Goal: Book appointment/travel/reservation

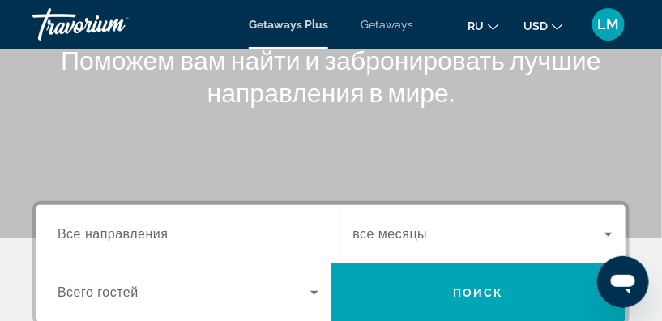
scroll to position [220, 0]
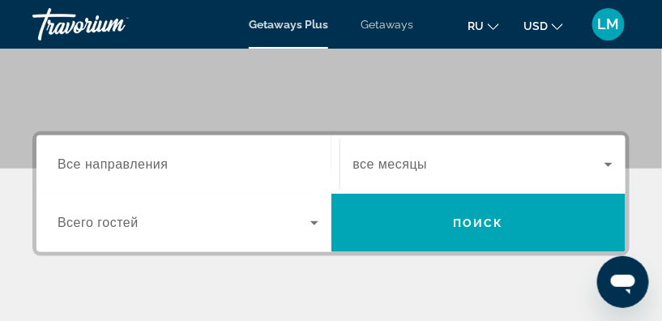
click at [53, 159] on div "Destination Все направления" at bounding box center [188, 165] width 287 height 46
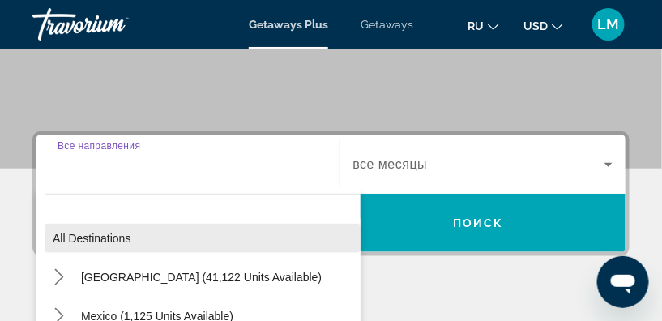
scroll to position [298, 0]
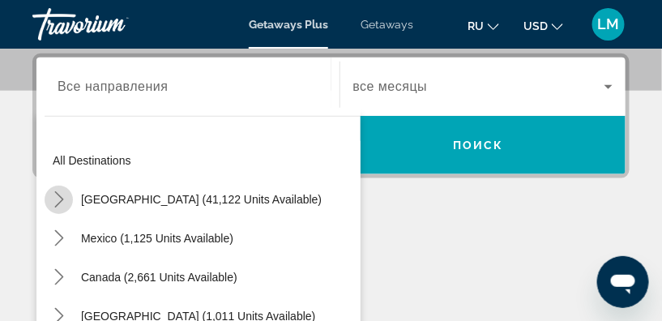
click at [60, 197] on icon "Toggle United States (41,122 units available) submenu" at bounding box center [59, 199] width 16 height 16
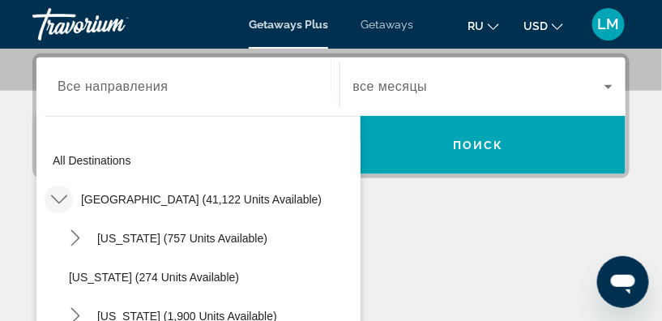
scroll to position [361, 0]
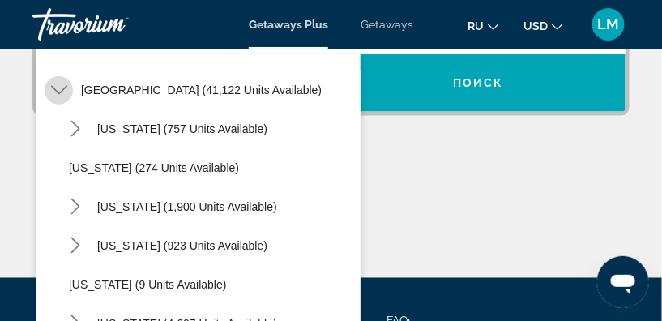
click at [57, 92] on icon "Toggle United States (41,122 units available) submenu" at bounding box center [58, 90] width 16 height 9
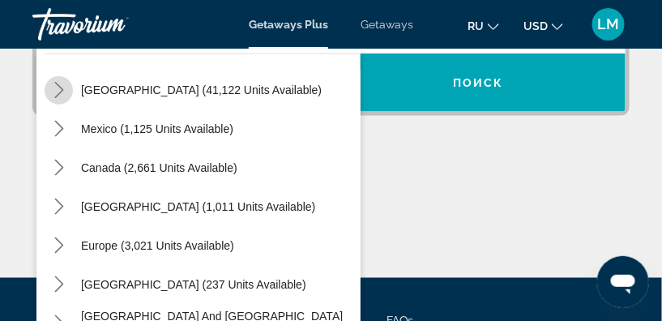
click at [60, 87] on icon "Toggle United States (41,122 units available) submenu" at bounding box center [58, 90] width 9 height 16
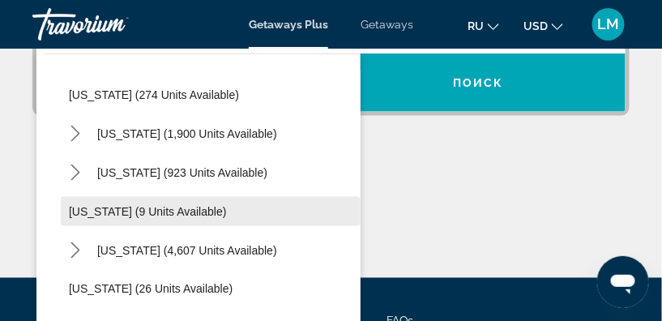
scroll to position [194, 0]
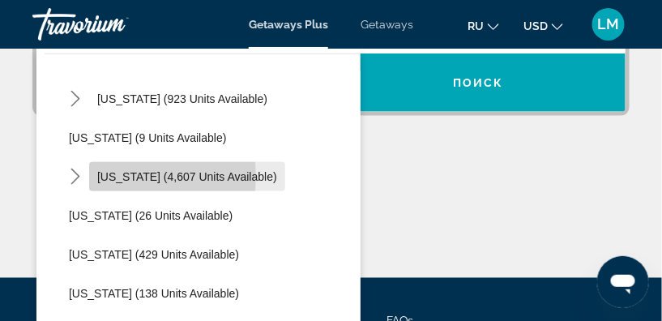
click at [110, 171] on span "[US_STATE] (4,607 units available)" at bounding box center [187, 176] width 180 height 13
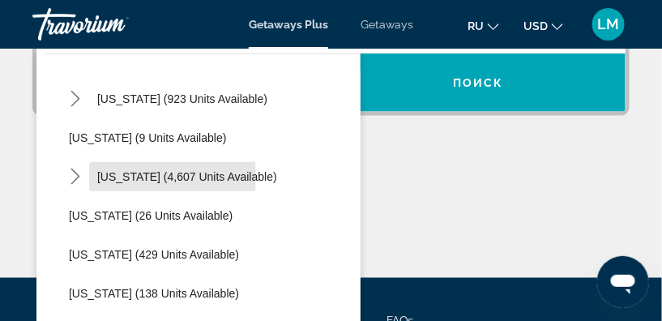
type input "**********"
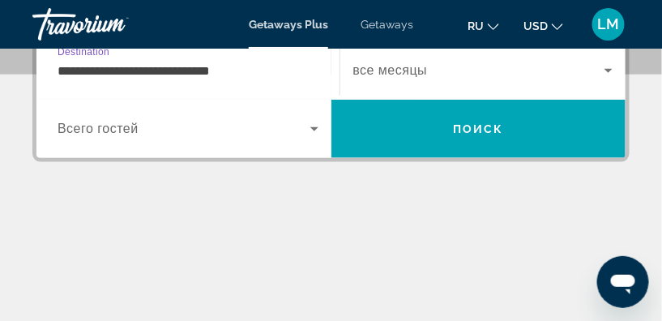
scroll to position [298, 0]
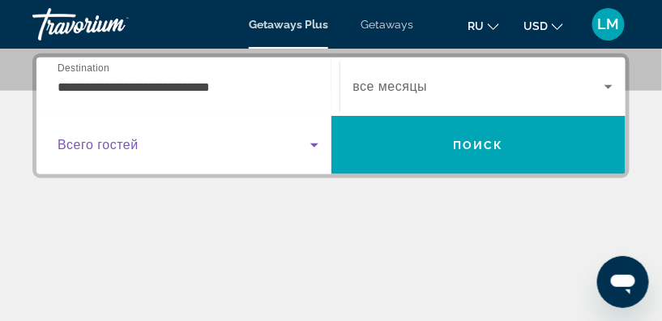
click at [316, 143] on icon "Search widget" at bounding box center [314, 145] width 8 height 4
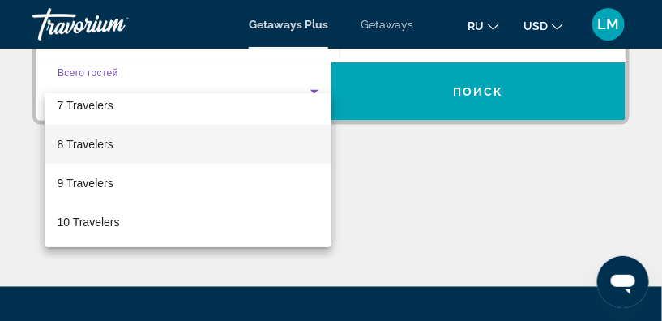
scroll to position [372, 0]
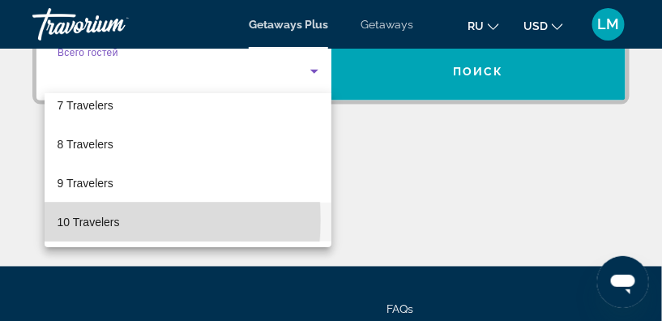
click at [75, 220] on span "10 Travelers" at bounding box center [89, 221] width 62 height 19
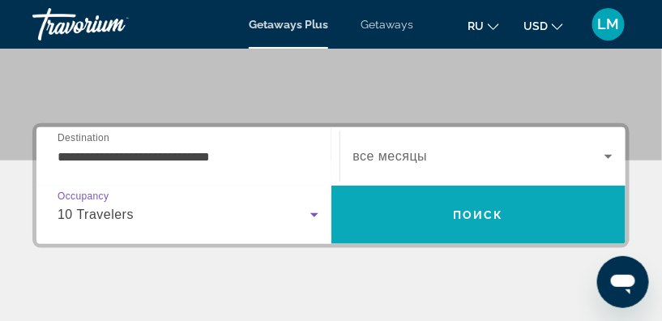
scroll to position [224, 0]
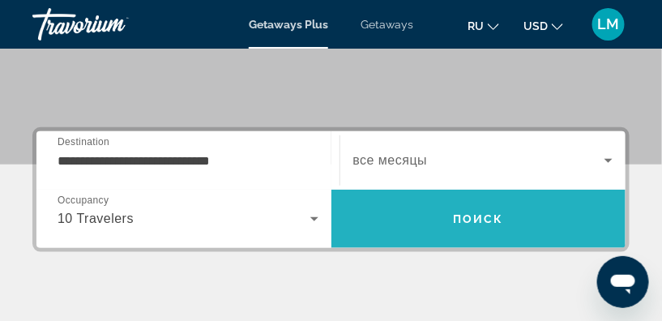
click at [479, 223] on span "Поиск" at bounding box center [478, 218] width 51 height 13
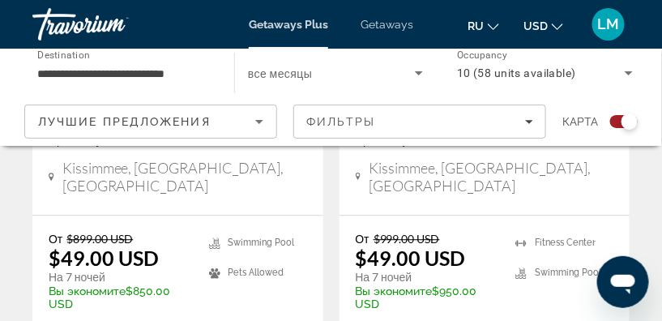
scroll to position [736, 0]
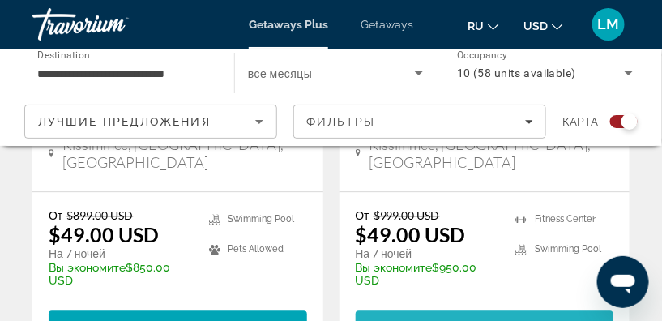
click at [466, 318] on span "View Resort" at bounding box center [449, 324] width 96 height 13
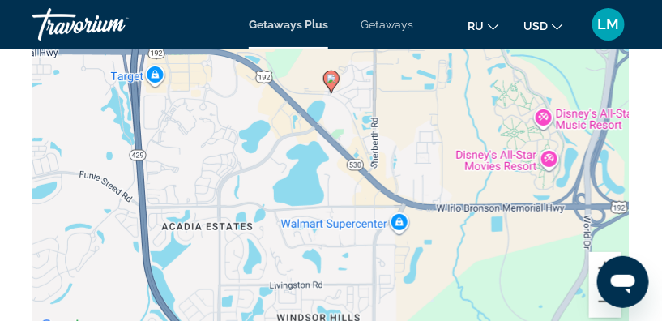
scroll to position [3674, 0]
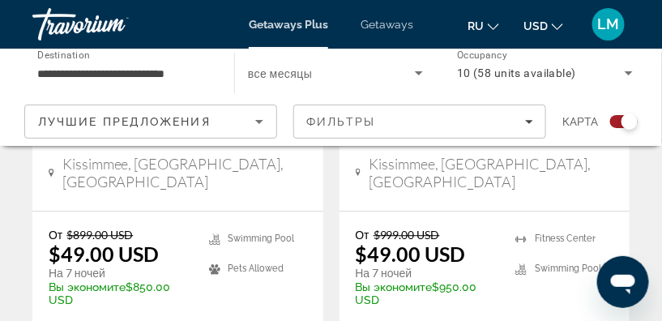
scroll to position [736, 0]
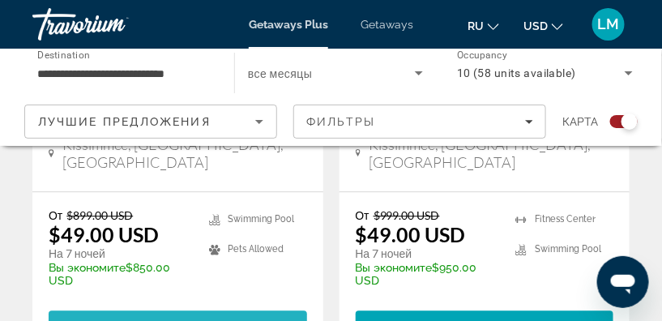
click at [154, 318] on span "View Resort" at bounding box center [142, 324] width 96 height 13
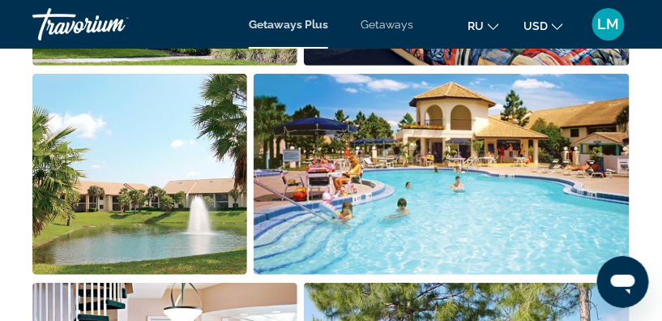
scroll to position [1303, 0]
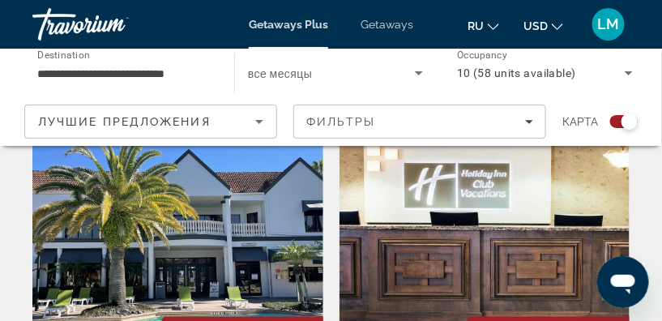
scroll to position [1914, 0]
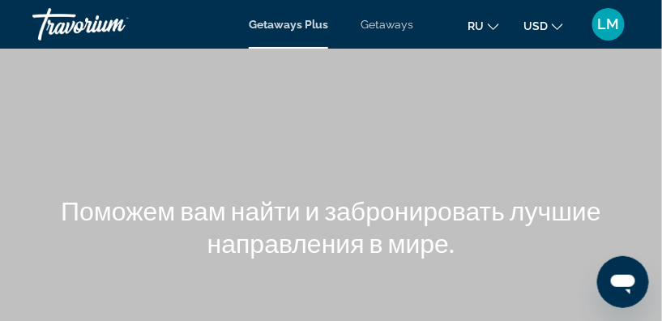
click at [386, 21] on span "Getaways" at bounding box center [387, 24] width 53 height 13
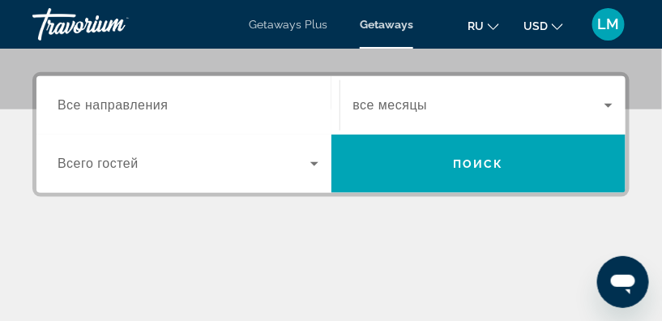
scroll to position [294, 0]
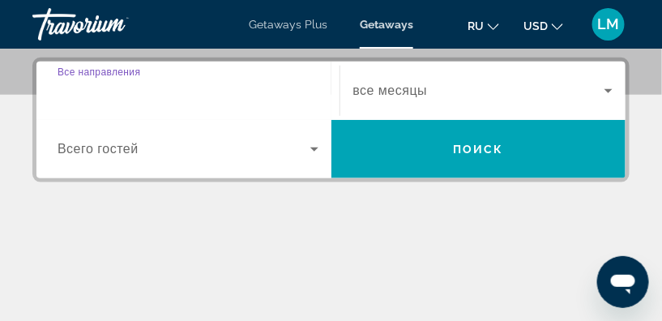
click at [62, 97] on input "Destination Все направления" at bounding box center [188, 91] width 261 height 19
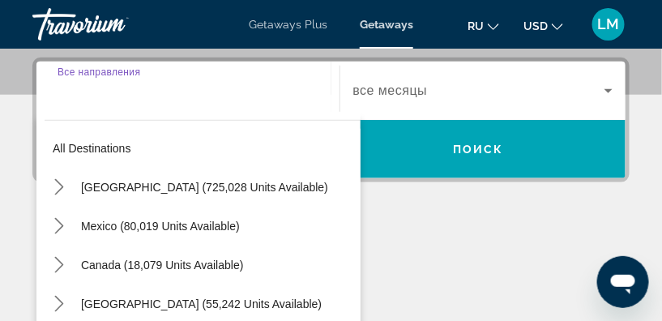
scroll to position [298, 0]
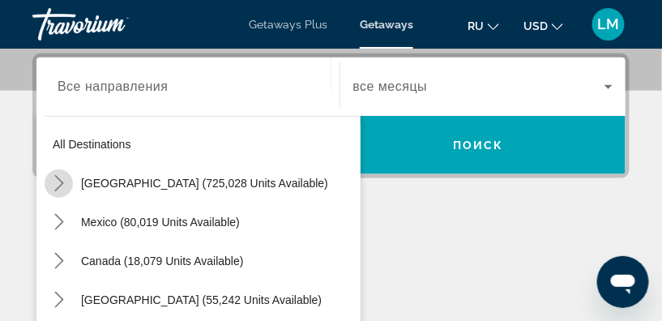
click at [58, 181] on icon "Toggle United States (725,028 units available) submenu" at bounding box center [59, 183] width 16 height 16
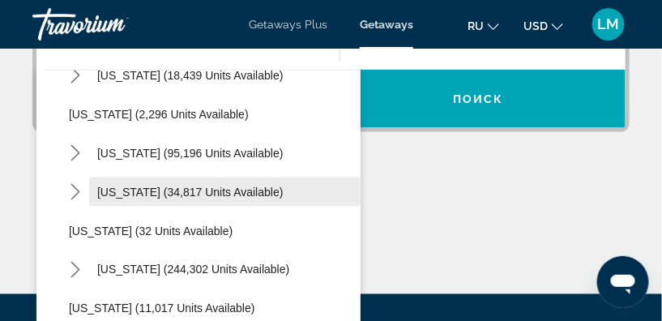
scroll to position [120, 0]
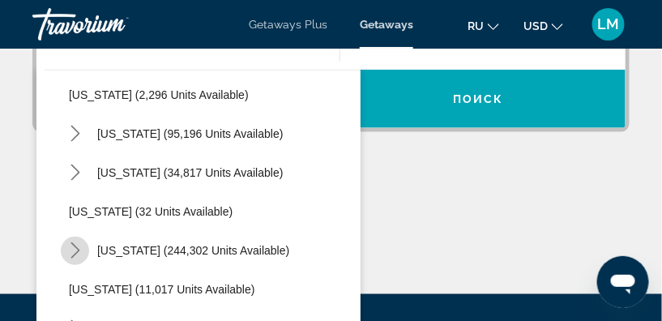
click at [75, 245] on icon "Toggle Florida (244,302 units available) submenu" at bounding box center [74, 250] width 9 height 16
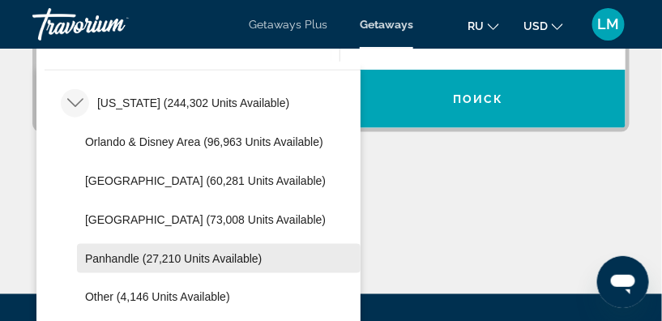
scroll to position [341, 0]
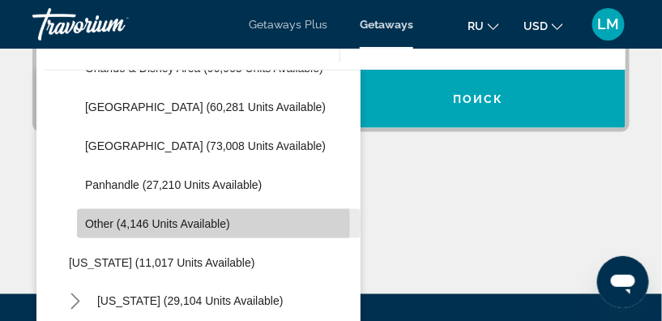
click at [147, 222] on span "Other (4,146 units available)" at bounding box center [157, 223] width 145 height 13
type input "**********"
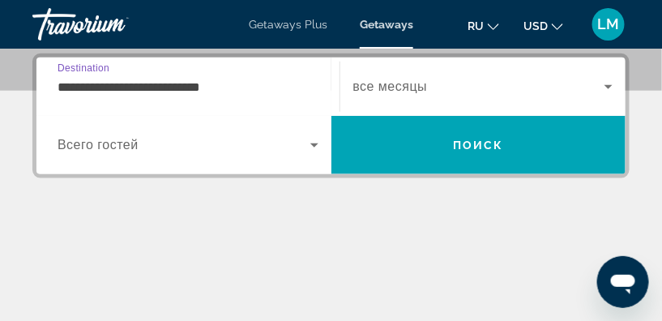
scroll to position [224, 0]
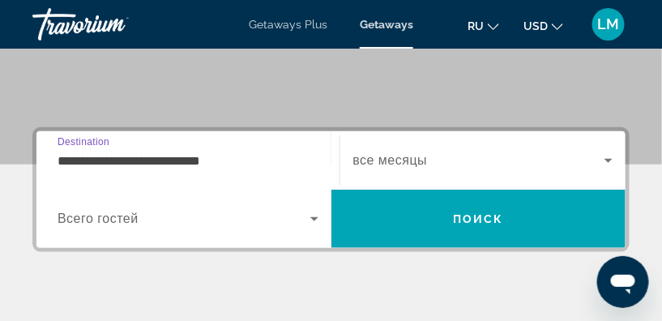
click at [397, 164] on span "все месяцы" at bounding box center [390, 160] width 75 height 14
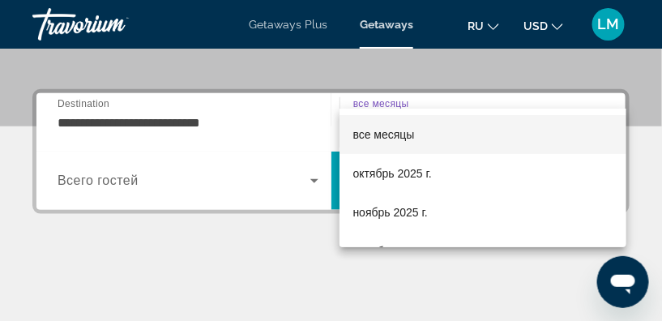
scroll to position [298, 0]
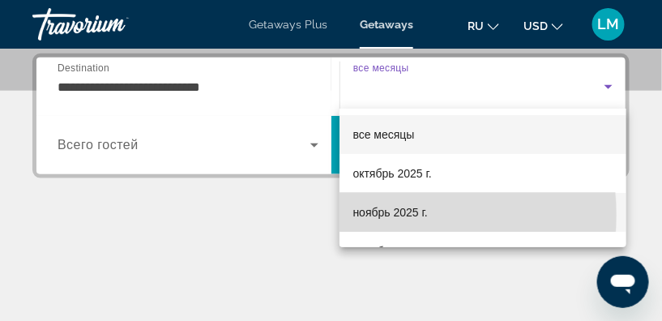
click at [378, 215] on span "ноябрь 2025 г." at bounding box center [389, 212] width 75 height 19
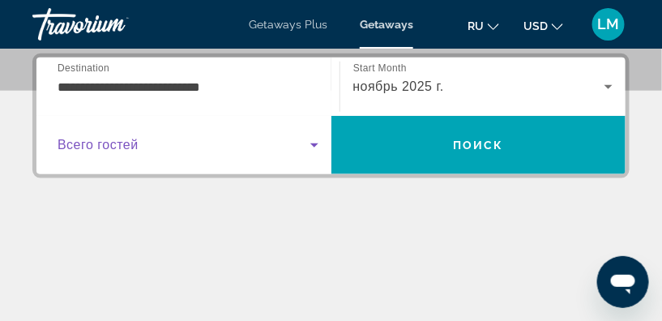
click at [315, 142] on icon "Search widget" at bounding box center [314, 144] width 19 height 19
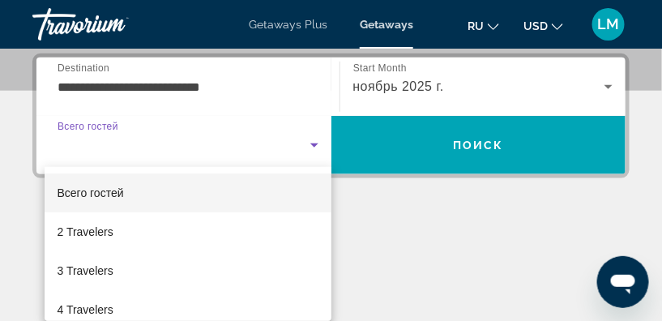
scroll to position [73, 0]
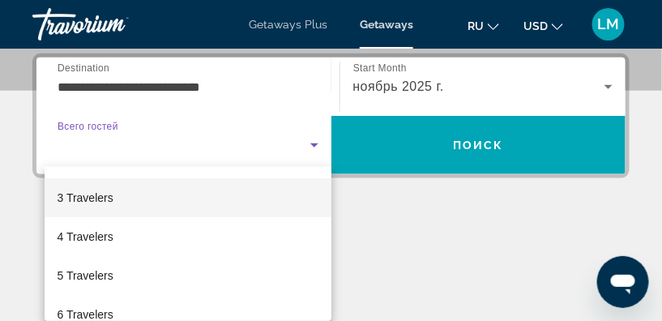
click at [79, 202] on span "3 Travelers" at bounding box center [86, 197] width 56 height 19
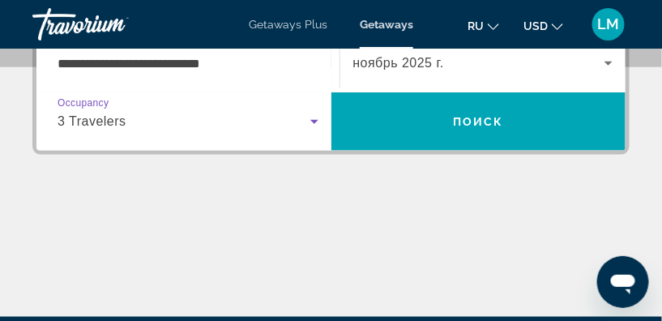
scroll to position [224, 0]
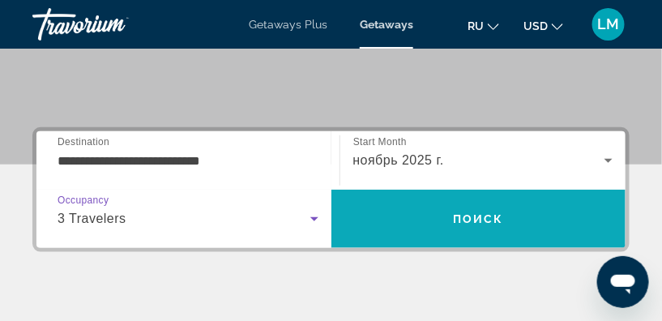
click at [473, 218] on span "Поиск" at bounding box center [478, 218] width 51 height 13
